Goal: Task Accomplishment & Management: Use online tool/utility

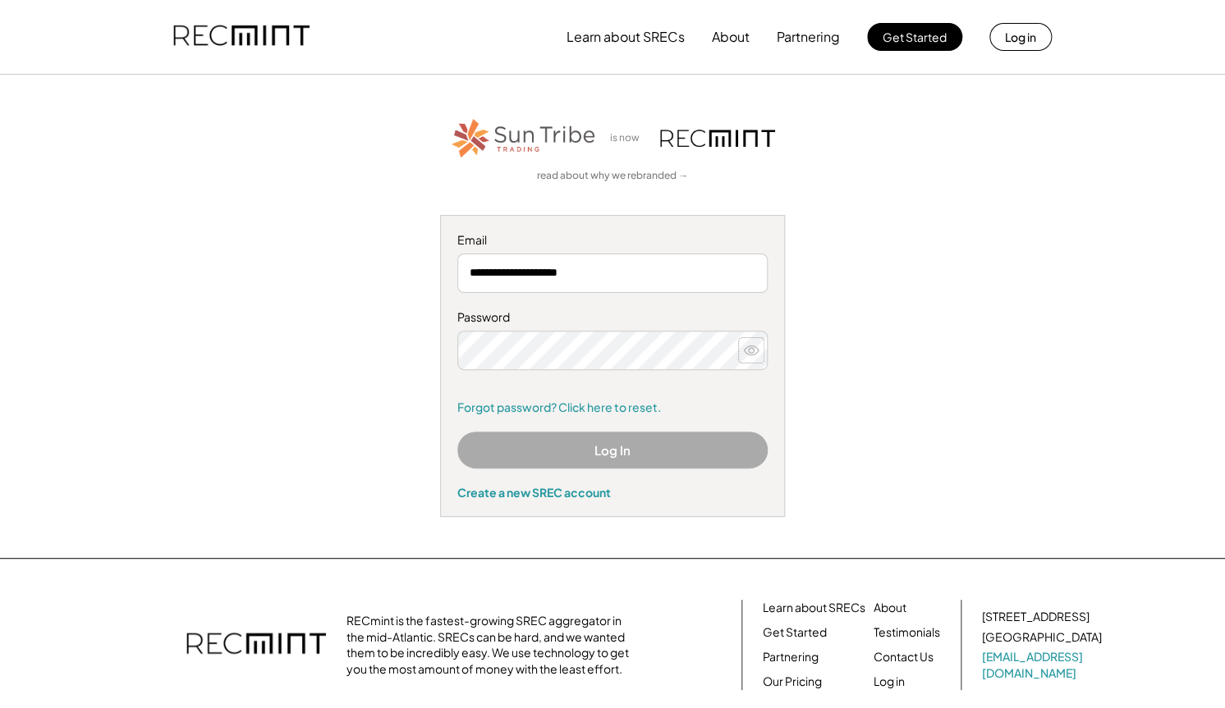
click at [751, 349] on icon at bounding box center [751, 350] width 16 height 16
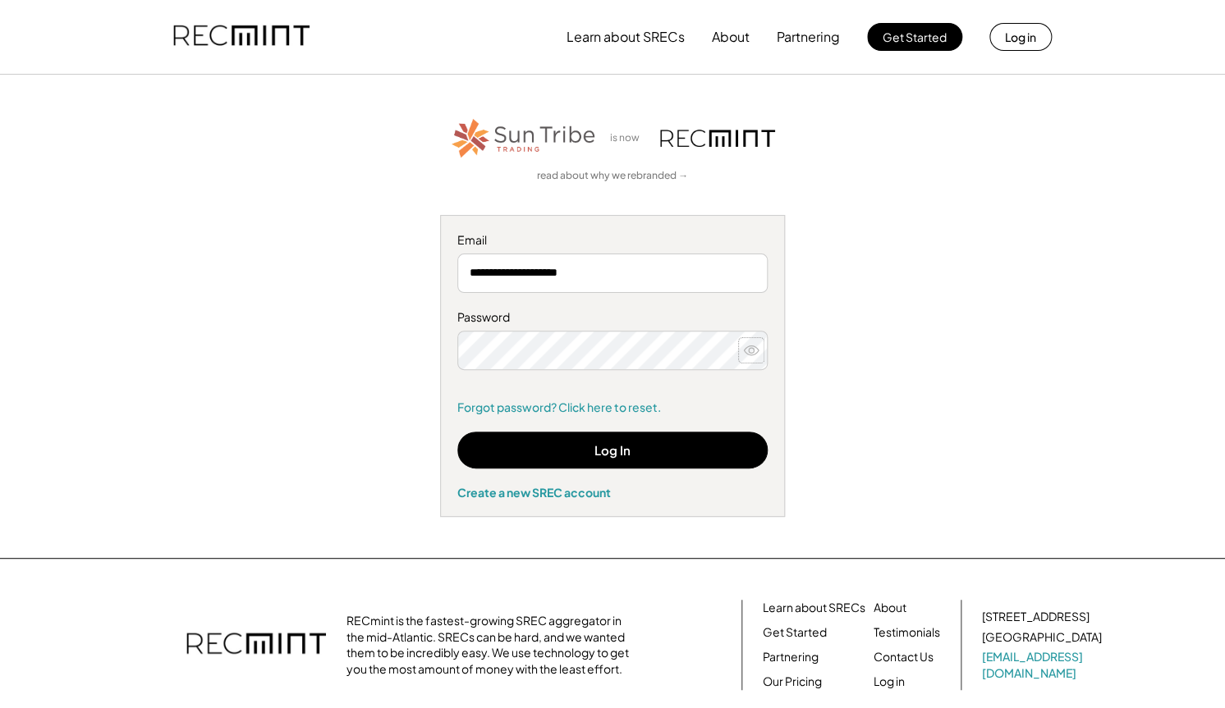
click at [751, 352] on icon at bounding box center [751, 350] width 16 height 16
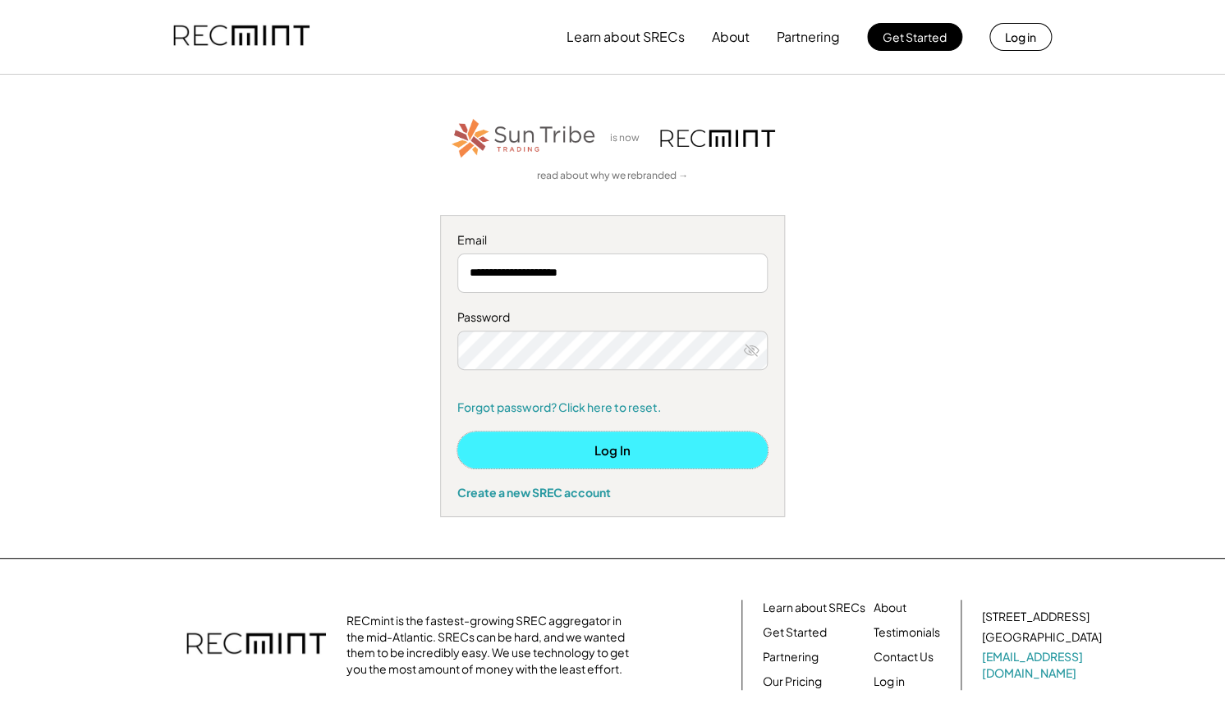
click at [596, 451] on button "Log In" at bounding box center [612, 450] width 310 height 37
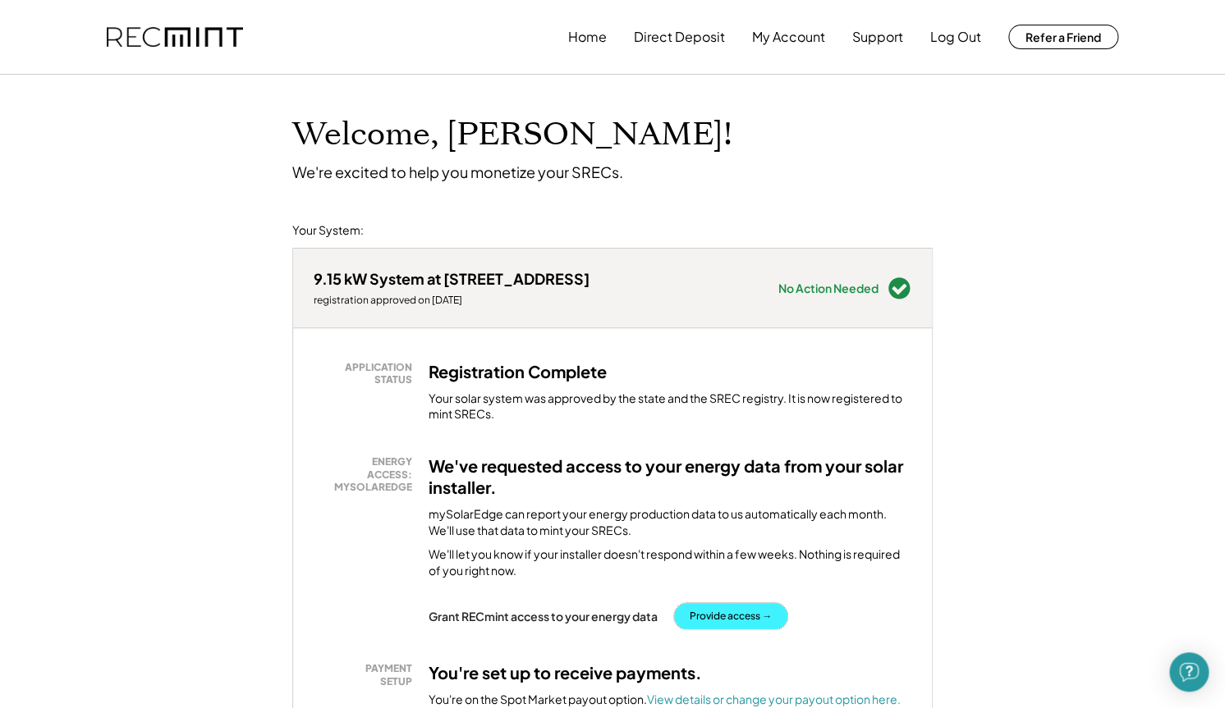
click at [749, 615] on button "Provide access →" at bounding box center [730, 616] width 113 height 26
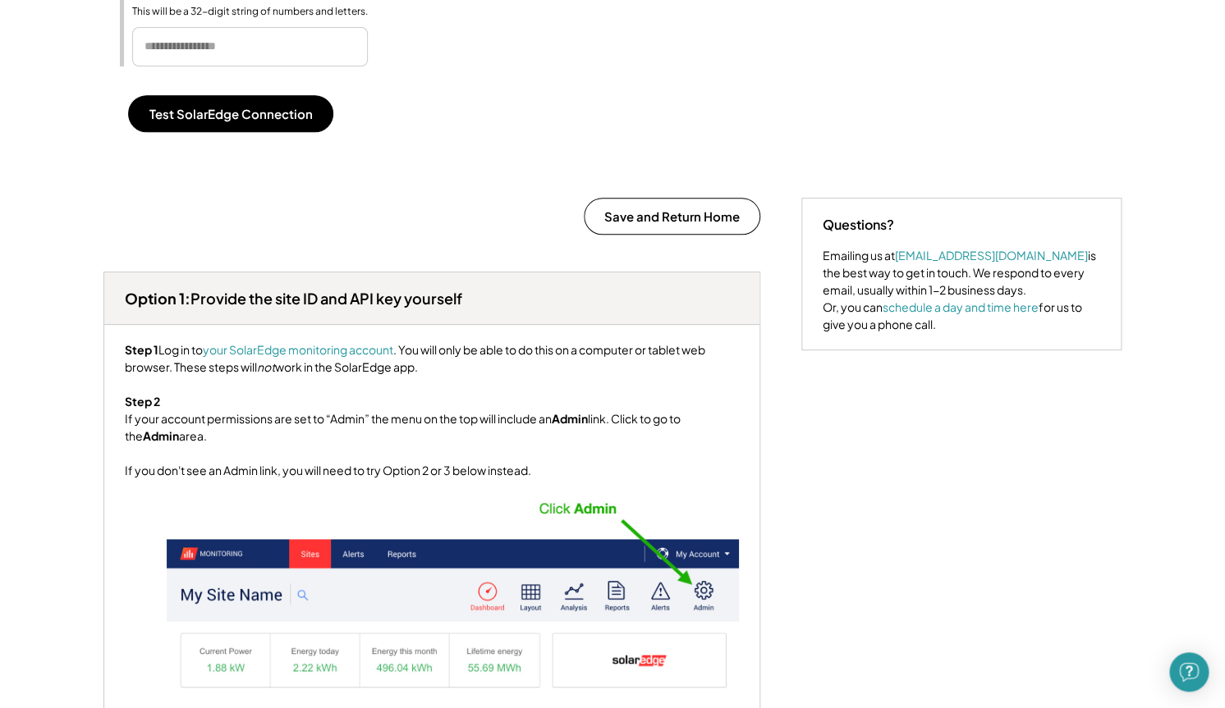
scroll to position [570, 0]
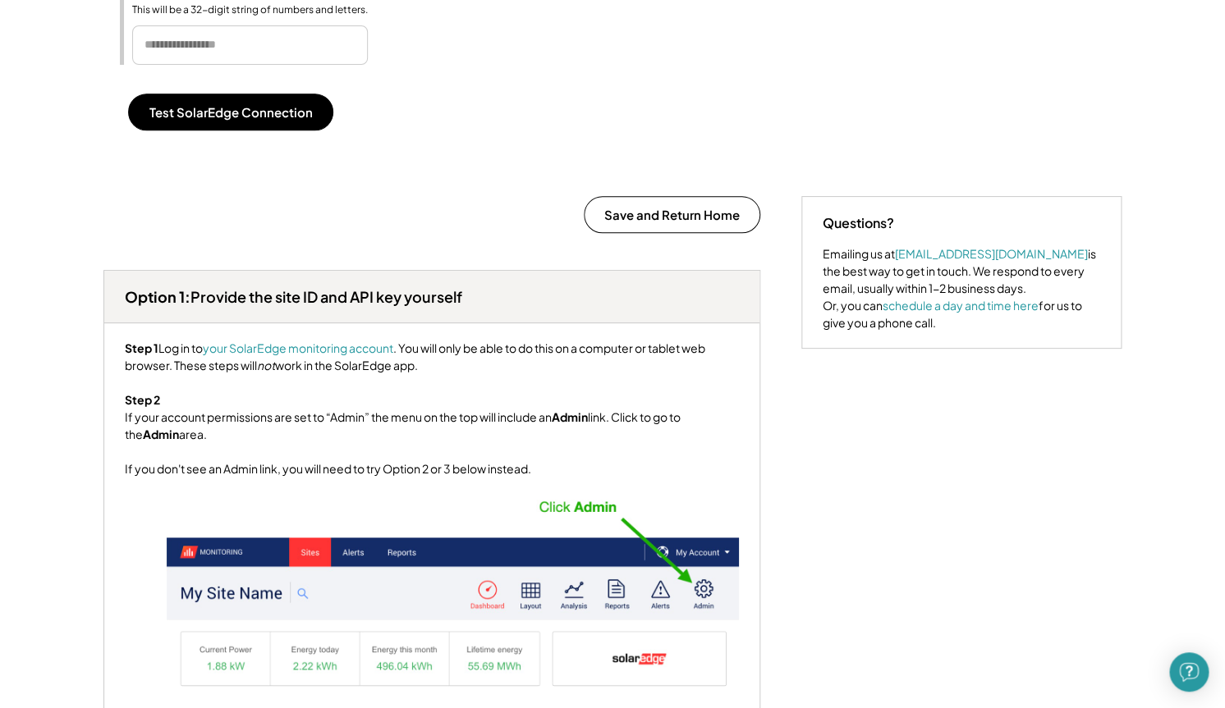
click at [343, 635] on img at bounding box center [452, 592] width 573 height 197
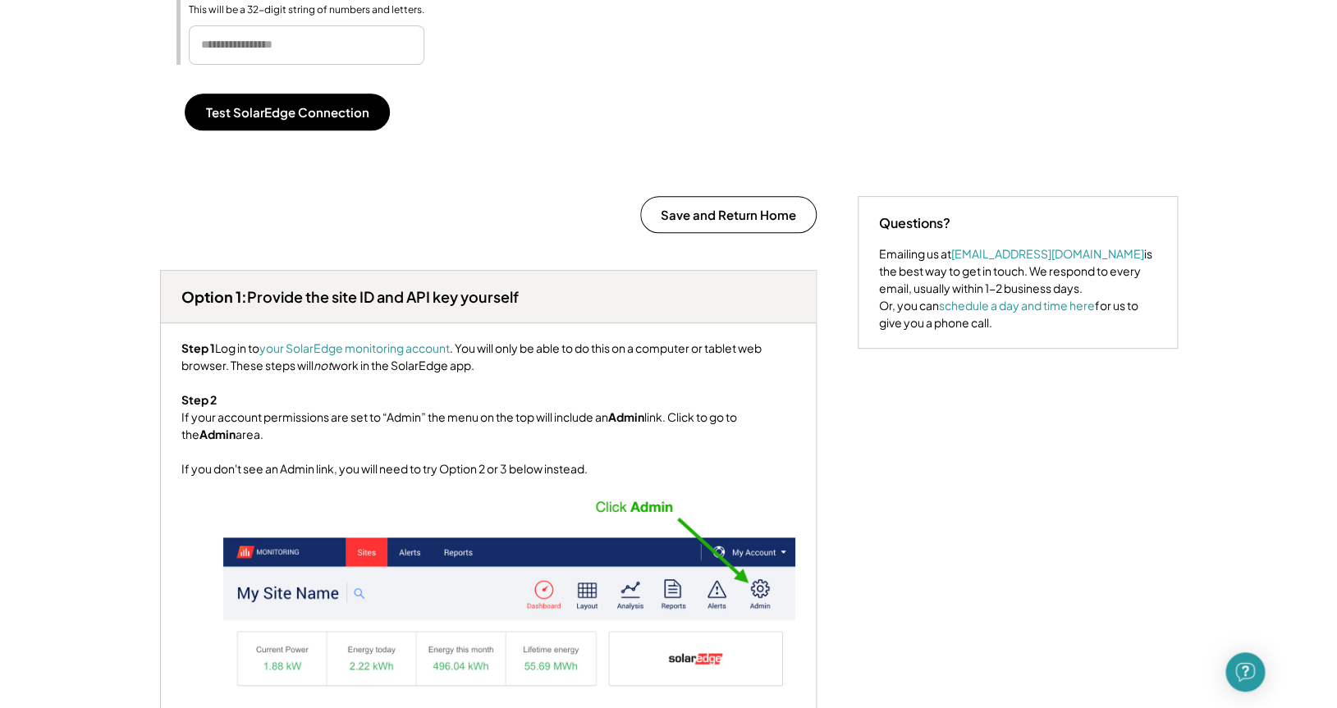
scroll to position [563, 0]
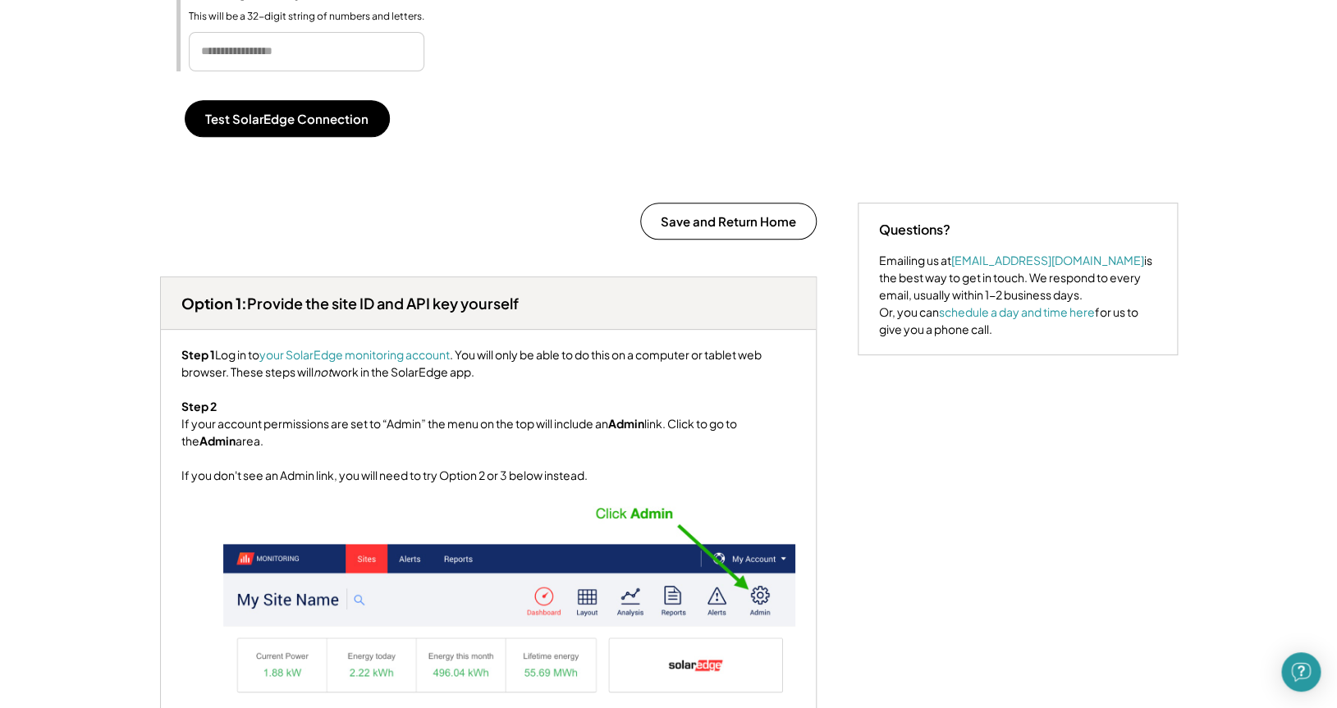
click at [239, 377] on div "Step 1 Log in to your SolarEdge monitoring account . You will only be able to d…" at bounding box center [488, 415] width 614 height 138
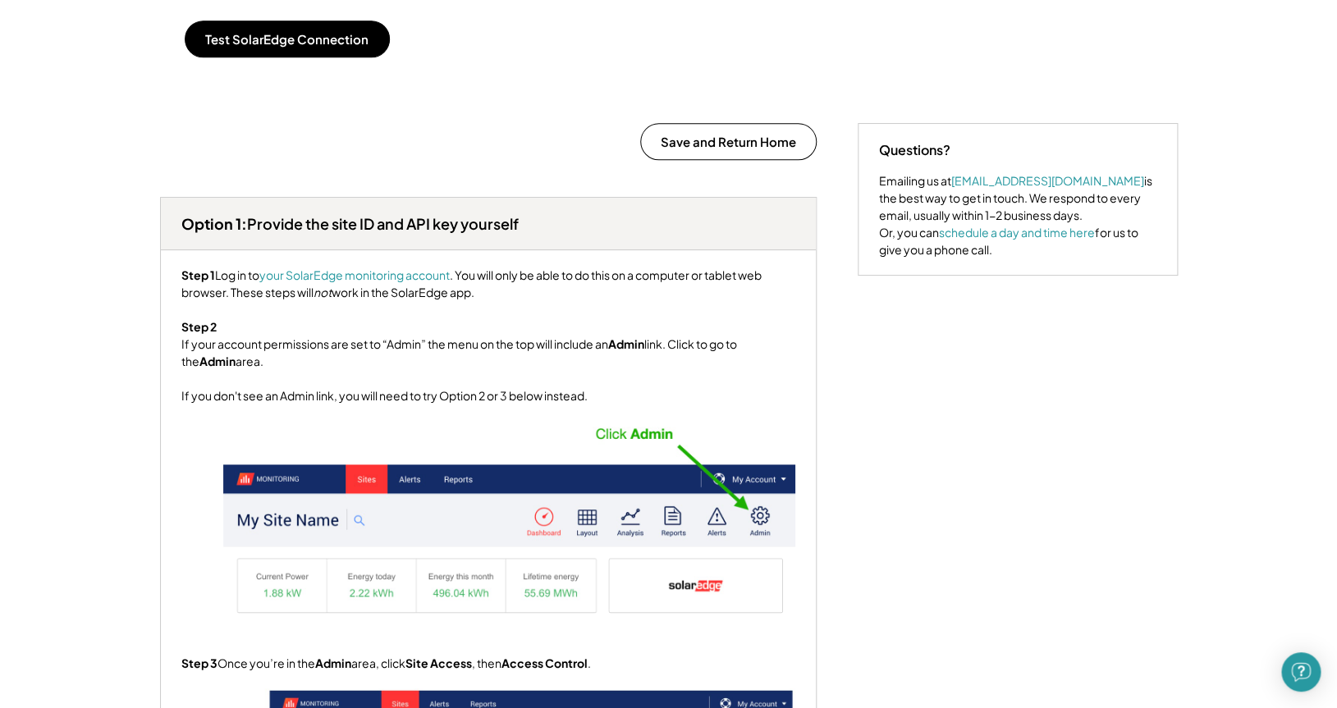
scroll to position [644, 0]
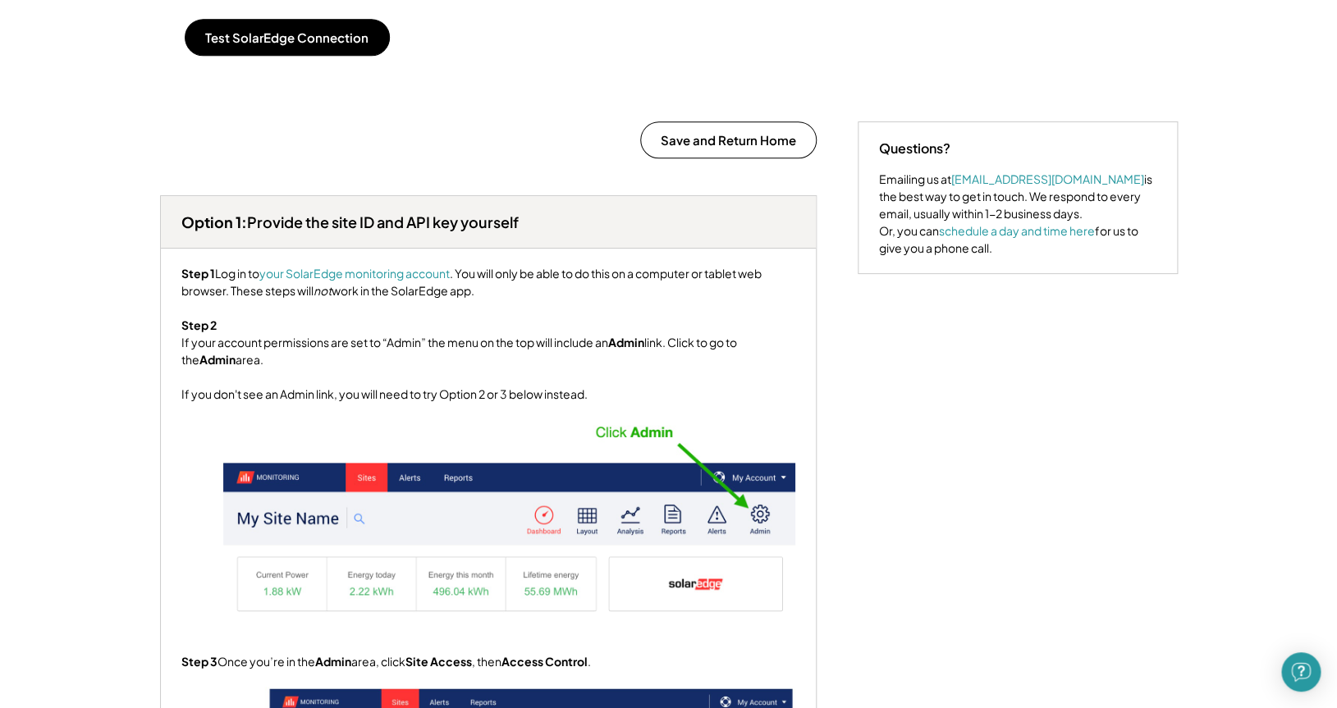
click at [239, 377] on div "Step 1 Log in to your SolarEdge monitoring account . You will only be able to d…" at bounding box center [488, 334] width 614 height 138
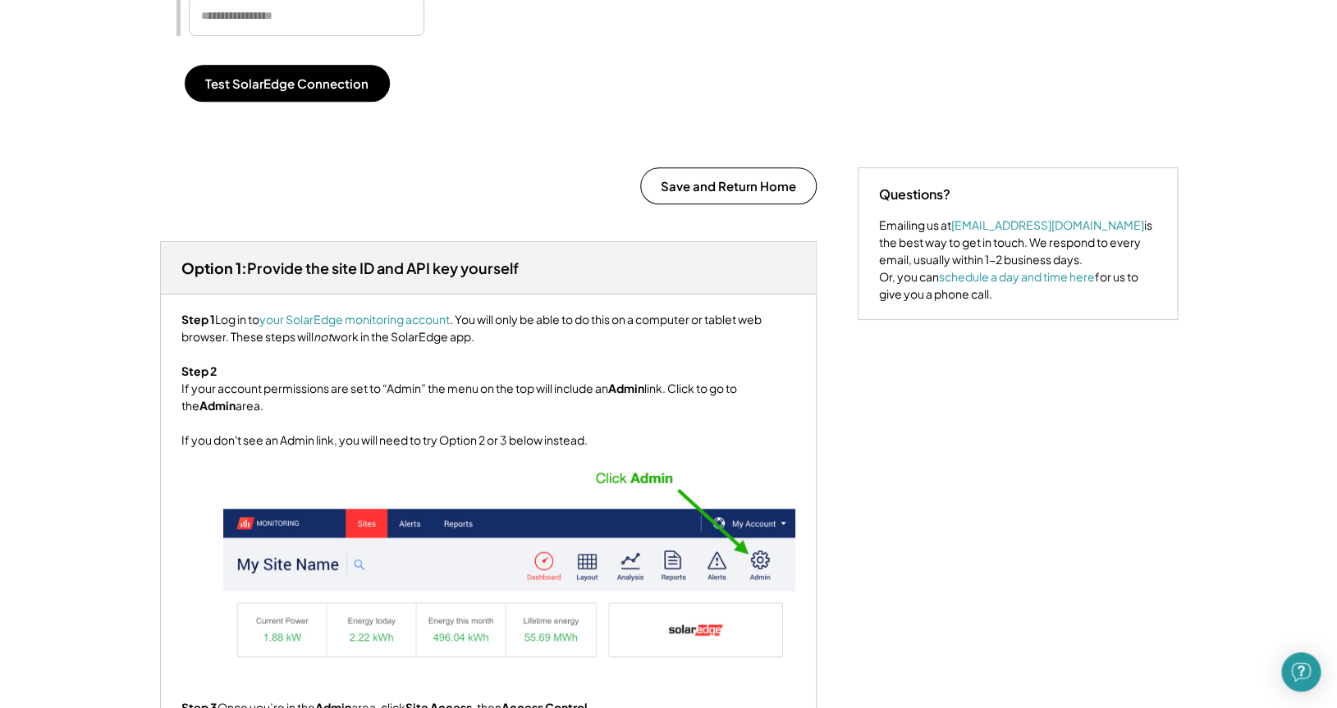
scroll to position [609, 0]
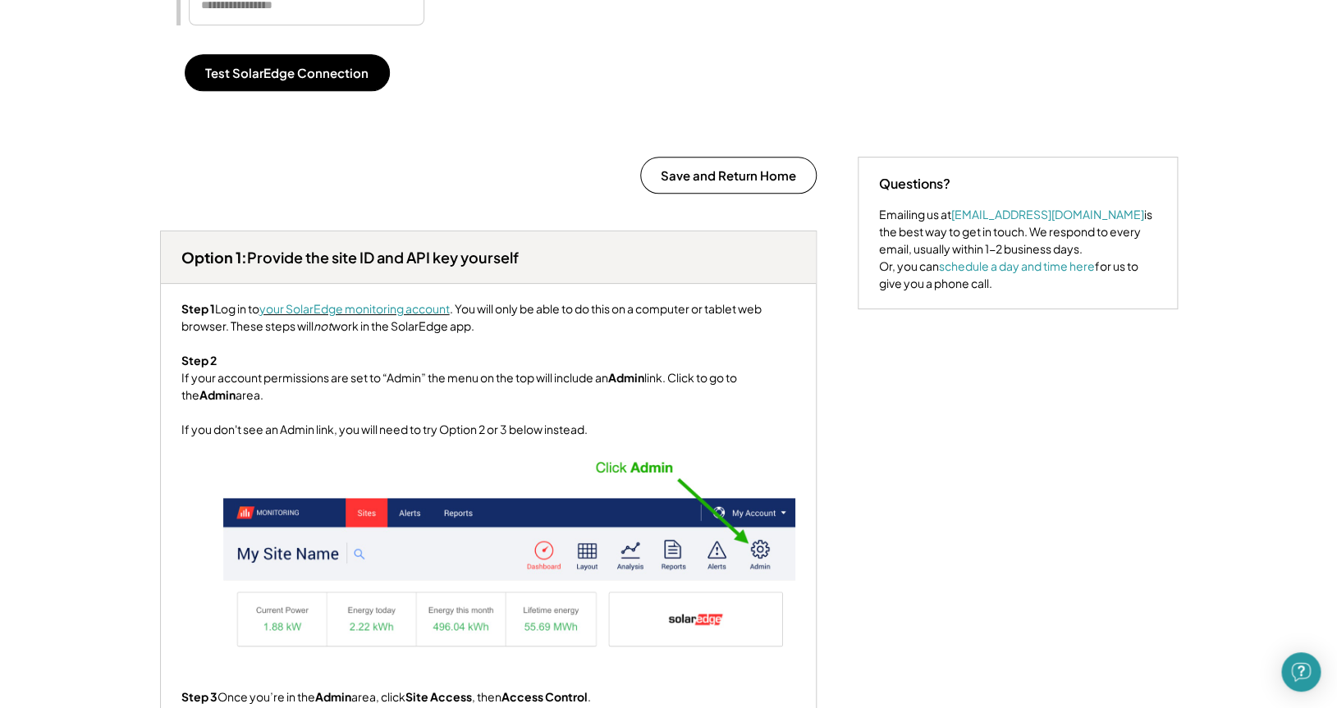
click at [383, 316] on font "your SolarEdge monitoring account" at bounding box center [354, 308] width 190 height 15
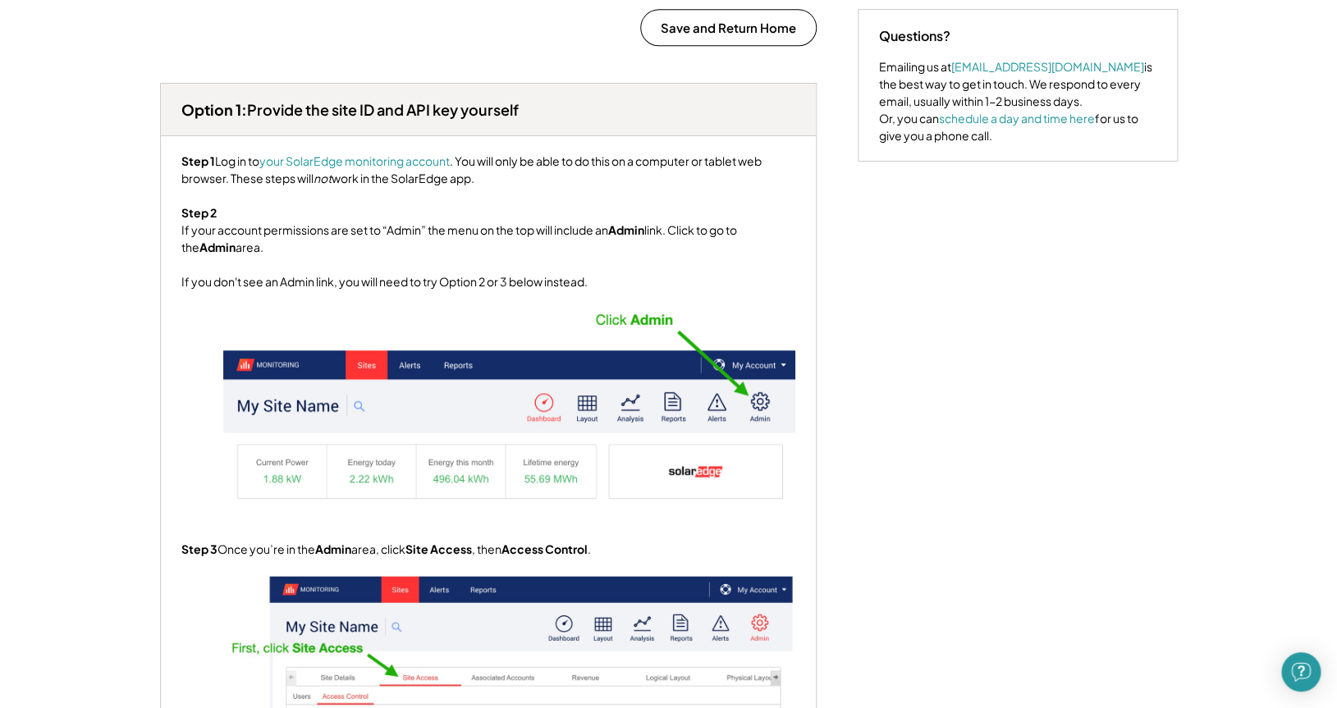
scroll to position [758, 0]
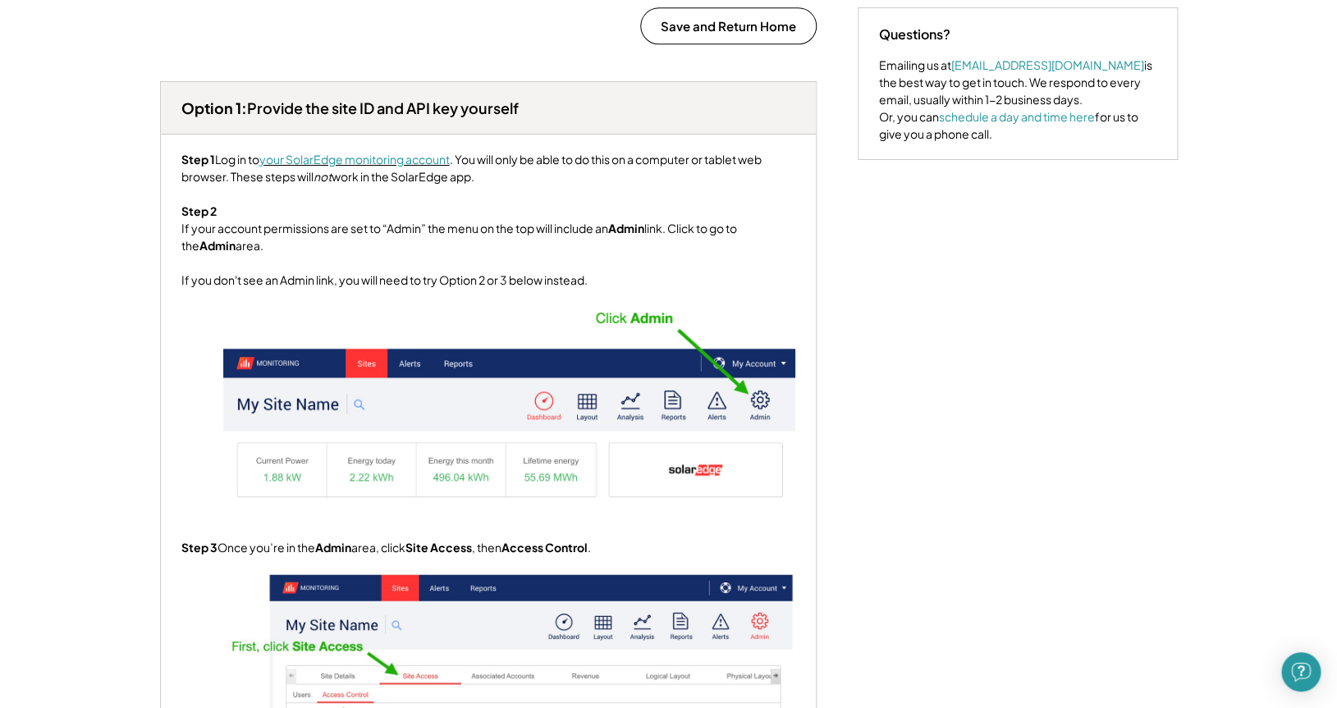
click at [360, 167] on font "your SolarEdge monitoring account" at bounding box center [354, 159] width 190 height 15
click at [318, 167] on font "your SolarEdge monitoring account" at bounding box center [354, 159] width 190 height 15
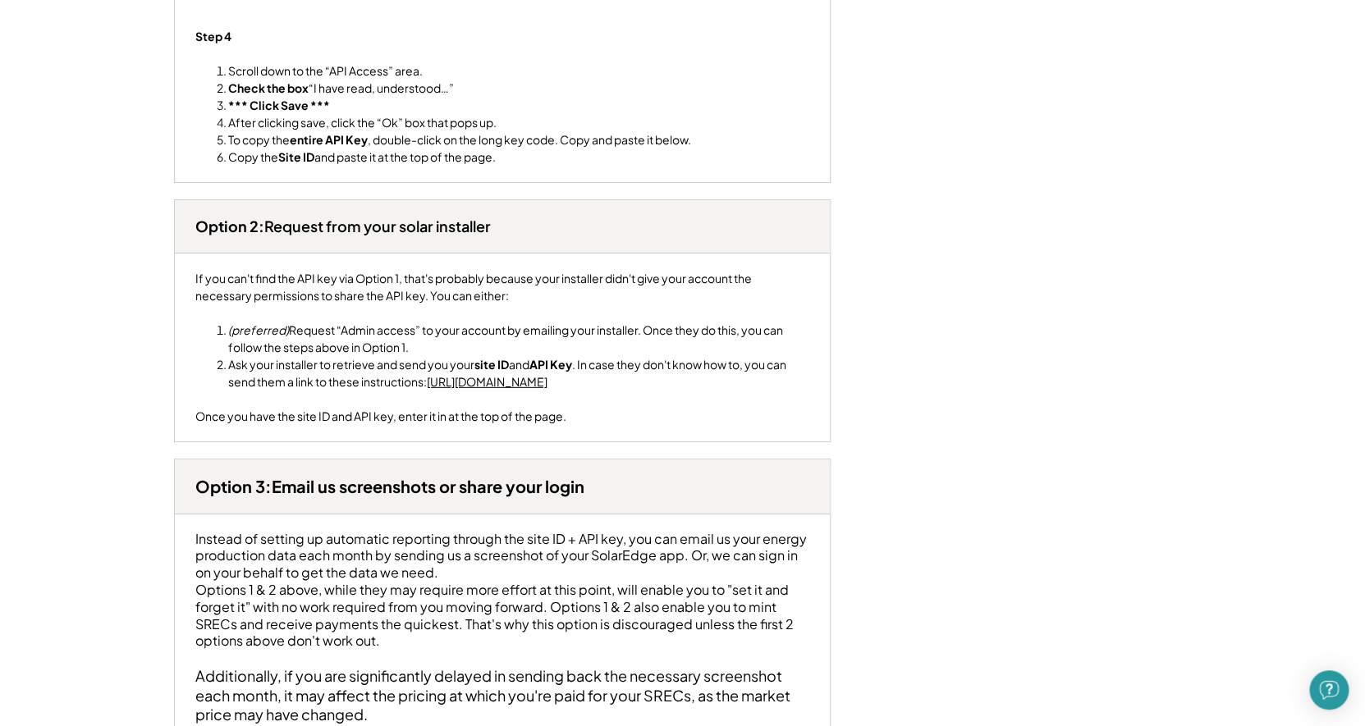
scroll to position [1880, 0]
drag, startPoint x: 226, startPoint y: 419, endPoint x: 370, endPoint y: 452, distance: 148.3
click at [370, 390] on li "Ask your installer to retrieve and send you your site ID and API Key . In case …" at bounding box center [518, 372] width 581 height 34
drag, startPoint x: 230, startPoint y: 416, endPoint x: 438, endPoint y: 456, distance: 211.5
click at [438, 390] on li "Ask your installer to retrieve and send you your site ID and API Key . In case …" at bounding box center [518, 372] width 581 height 34
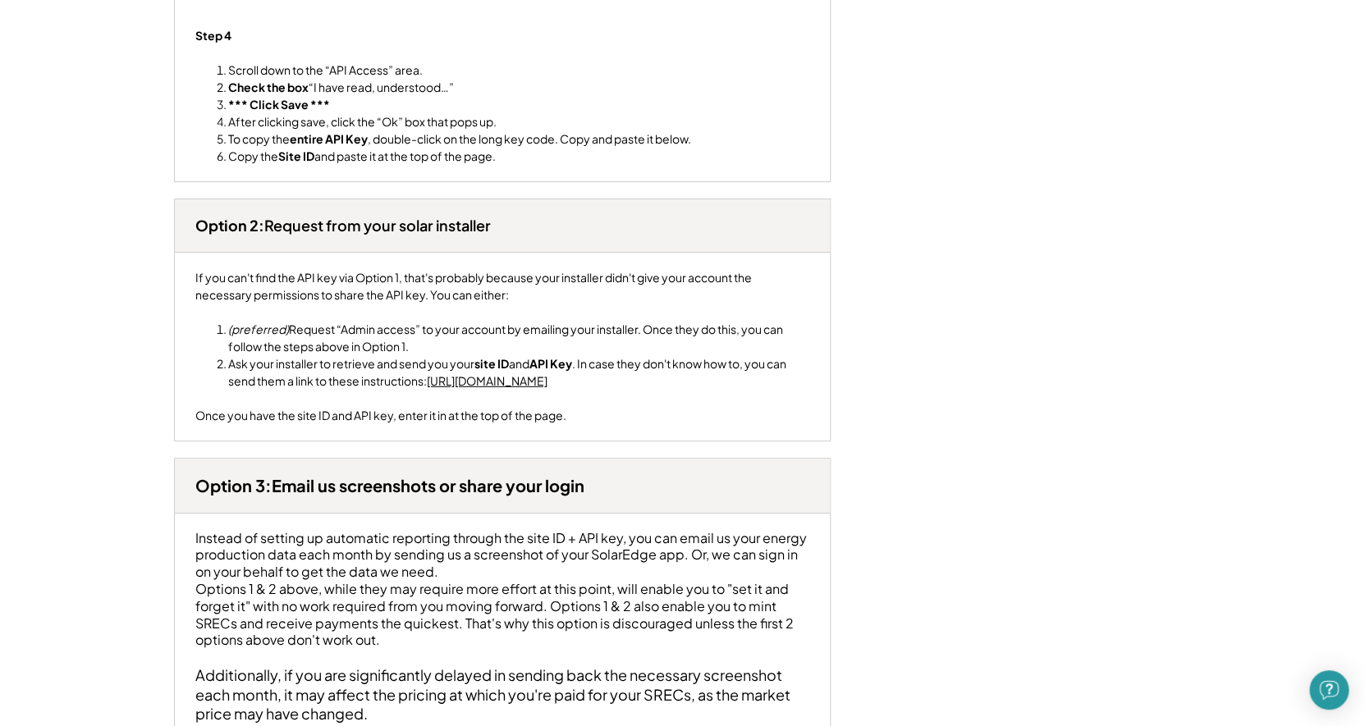
copy li "Ask your installer to retrieve and send you your site ID and API Key . In case …"
